Goal: Task Accomplishment & Management: Use online tool/utility

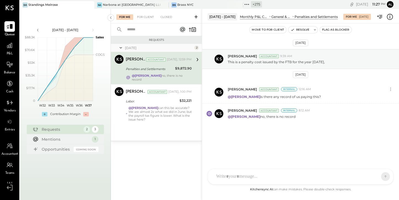
click at [10, 108] on span "Vendors" at bounding box center [10, 110] width 12 height 5
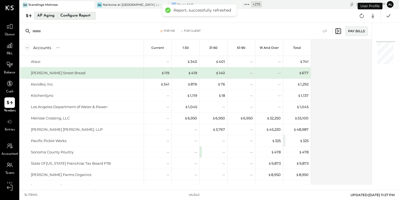
click at [41, 18] on div "AP Aging" at bounding box center [45, 15] width 17 height 9
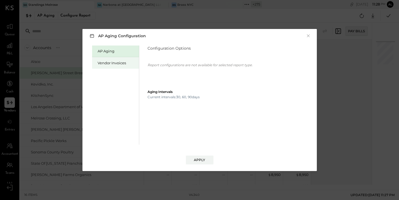
click at [105, 63] on div "Vendor Invoices" at bounding box center [117, 62] width 39 height 5
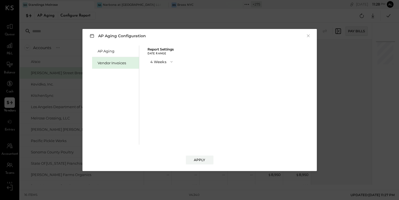
click at [155, 62] on button "4 Weeks" at bounding box center [162, 62] width 29 height 10
click at [159, 83] on div "13 Weeks" at bounding box center [162, 81] width 28 height 10
click at [159, 83] on div "AP Aging Vendor Invoices Report Settings Date Range 13 Weeks" at bounding box center [199, 94] width 223 height 100
click at [197, 159] on div "Apply" at bounding box center [200, 160] width 12 height 5
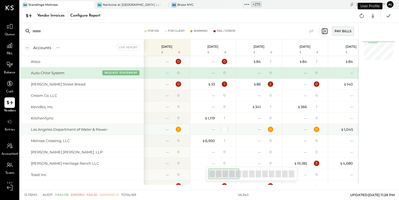
click at [223, 131] on div "0" at bounding box center [225, 130] width 6 height 6
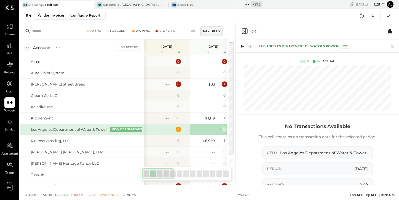
click at [226, 131] on div "0" at bounding box center [225, 130] width 6 height 6
click at [225, 86] on div "1" at bounding box center [225, 84] width 6 height 6
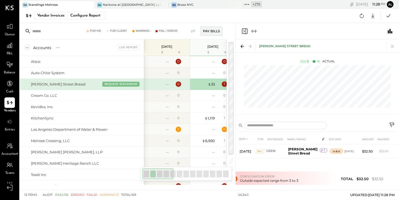
click at [251, 28] on icon "Expand panel (e)" at bounding box center [254, 31] width 7 height 7
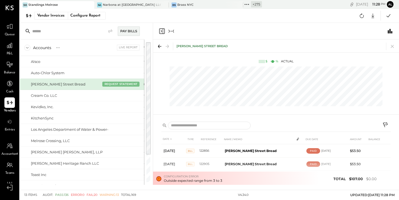
scroll to position [0, 483]
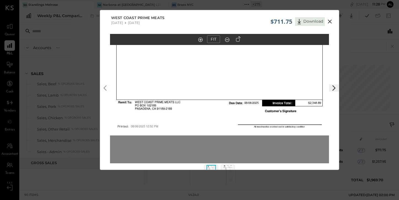
scroll to position [99, 0]
